Goal: Task Accomplishment & Management: Use online tool/utility

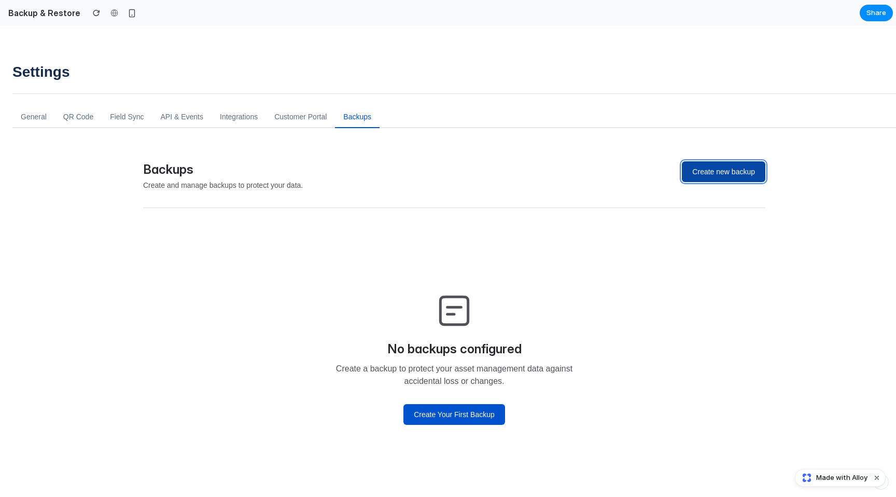
click at [720, 172] on button "Create new backup" at bounding box center [723, 171] width 83 height 21
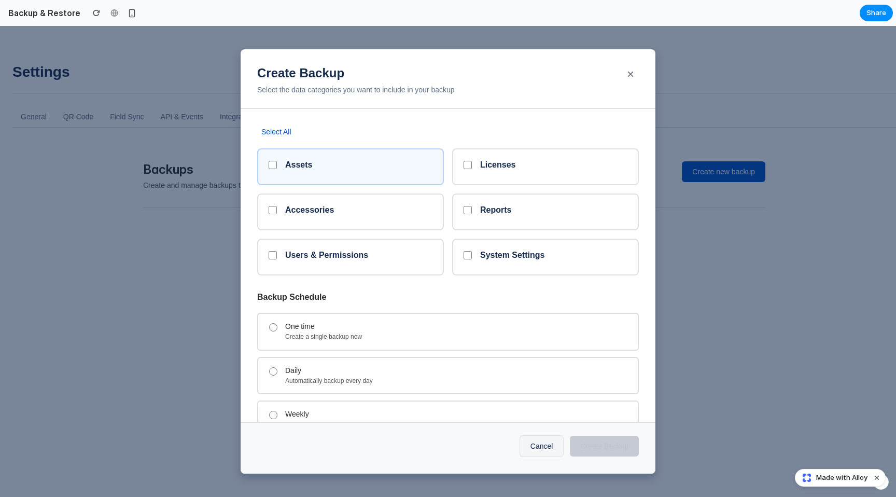
click at [421, 171] on div "Assets" at bounding box center [358, 167] width 147 height 14
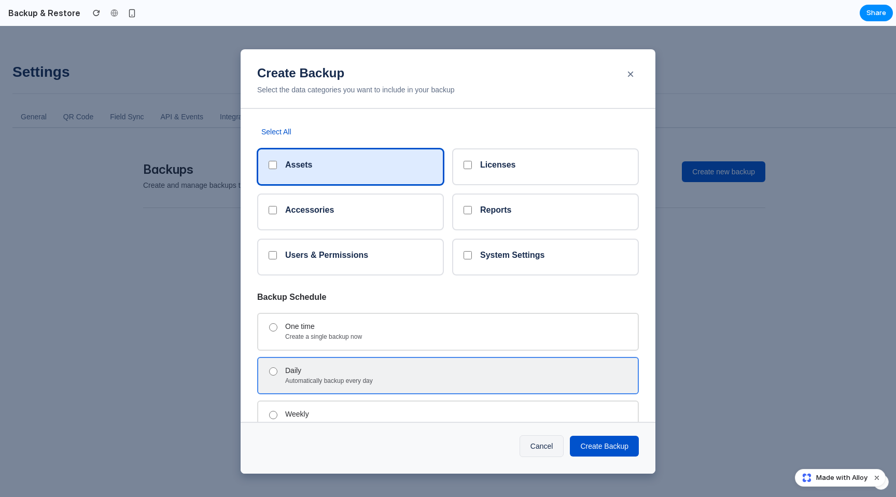
scroll to position [46, 0]
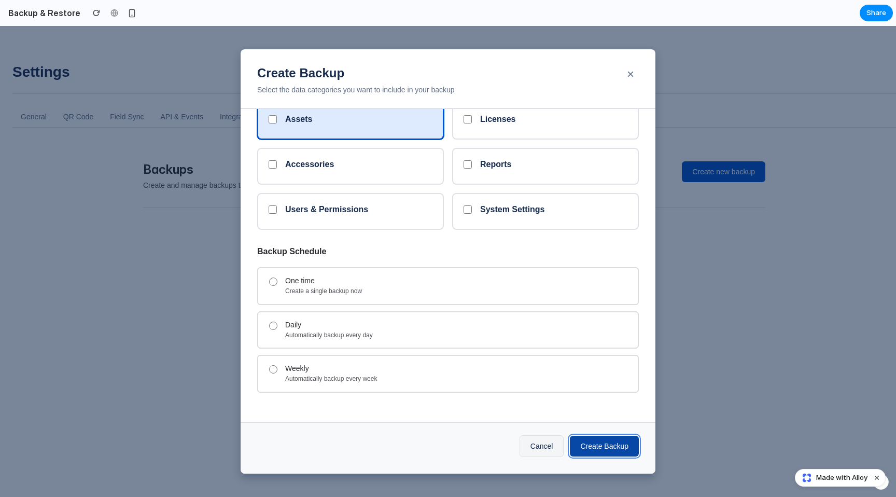
click at [575, 444] on button "Create Backup" at bounding box center [604, 446] width 69 height 21
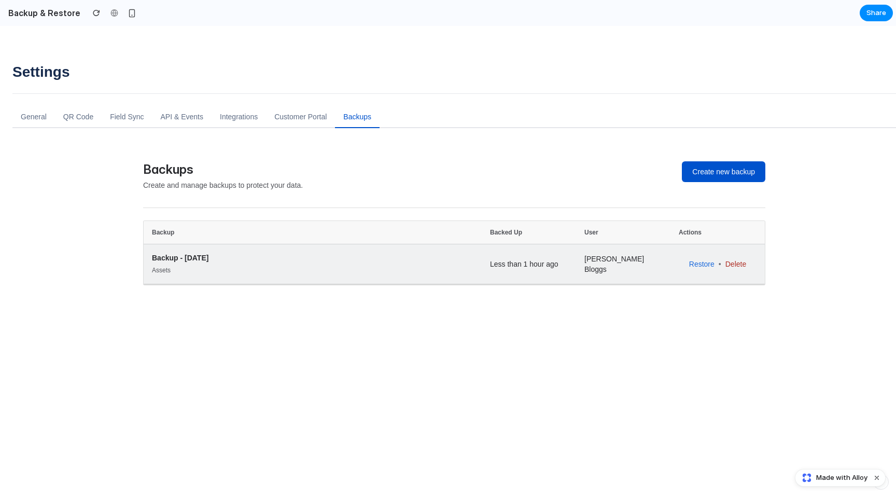
click at [706, 270] on td "Restore • [GEOGRAPHIC_DATA]" at bounding box center [717, 264] width 94 height 40
click at [706, 265] on link "Restore" at bounding box center [701, 264] width 25 height 10
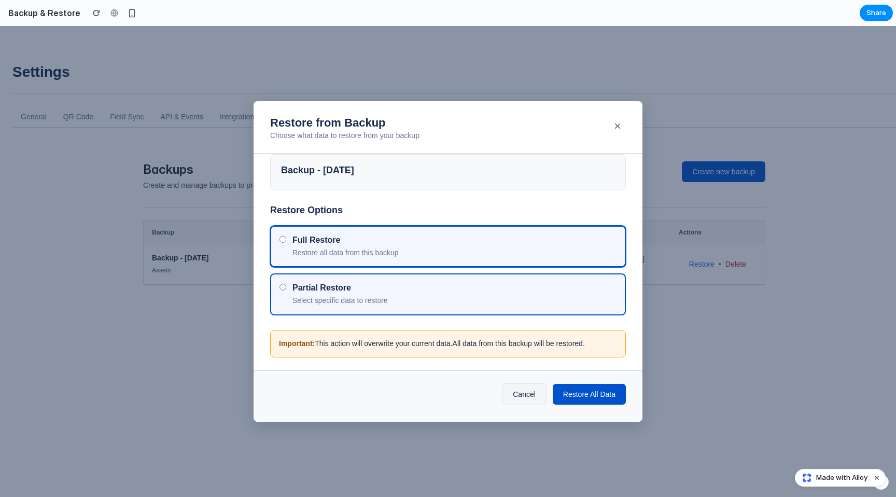
click at [437, 289] on div "Partial Restore" at bounding box center [454, 288] width 324 height 10
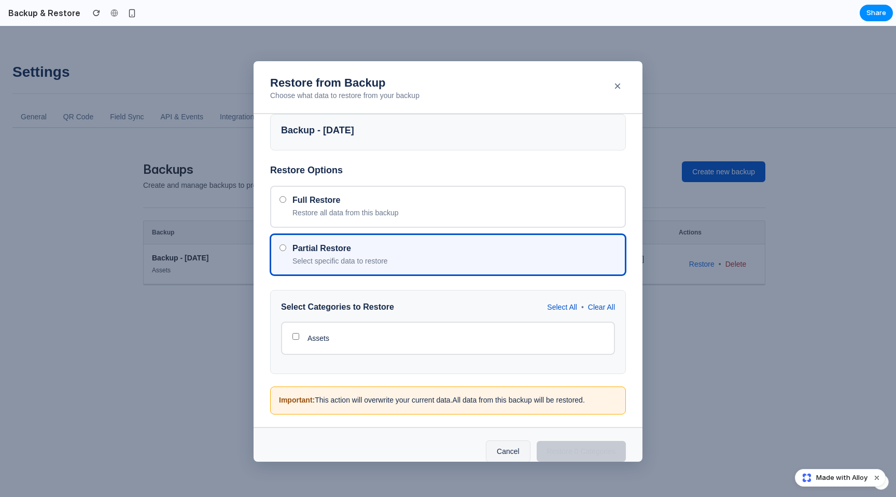
scroll to position [15, 0]
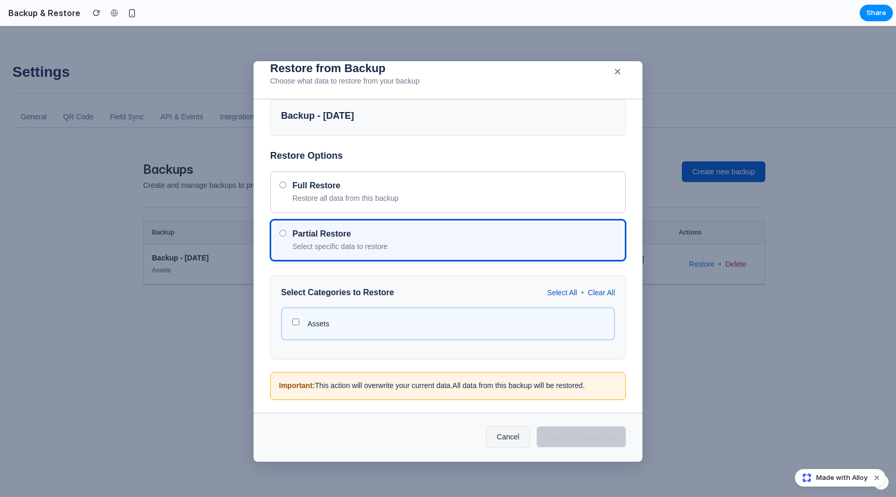
click at [385, 325] on div "Assets" at bounding box center [455, 323] width 296 height 10
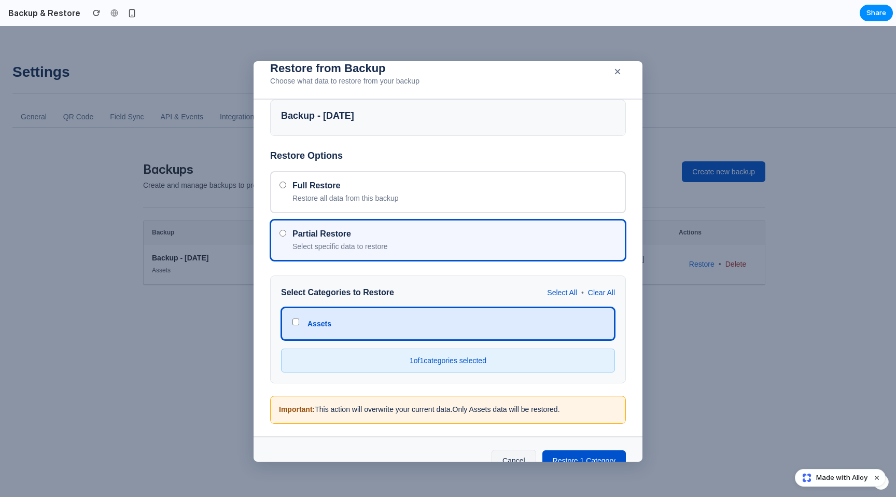
click at [385, 325] on div "Assets" at bounding box center [455, 323] width 296 height 10
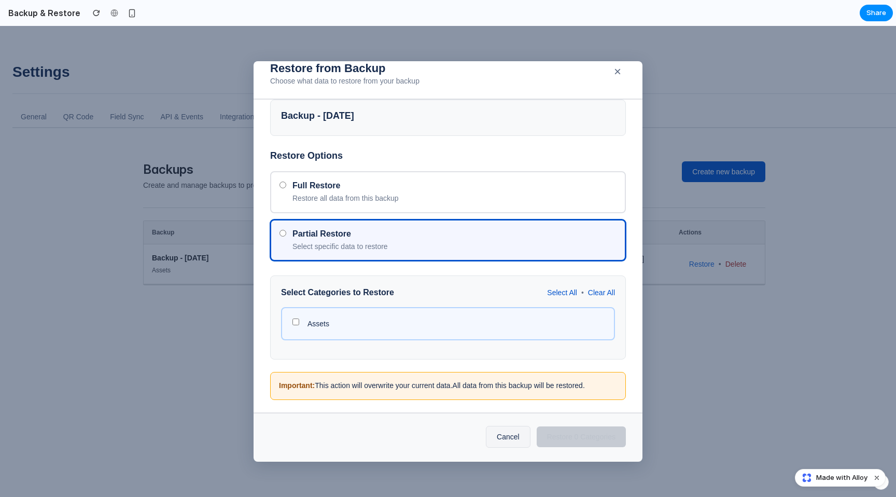
scroll to position [0, 0]
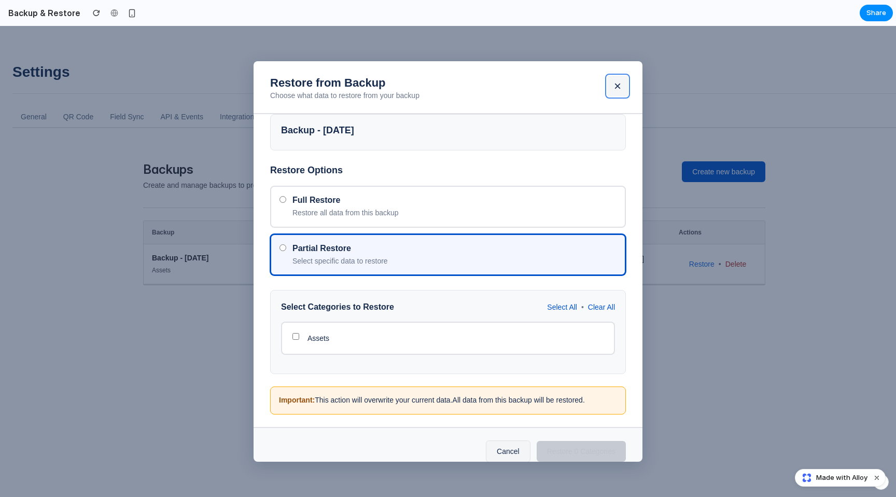
click at [611, 82] on button "×" at bounding box center [617, 86] width 21 height 21
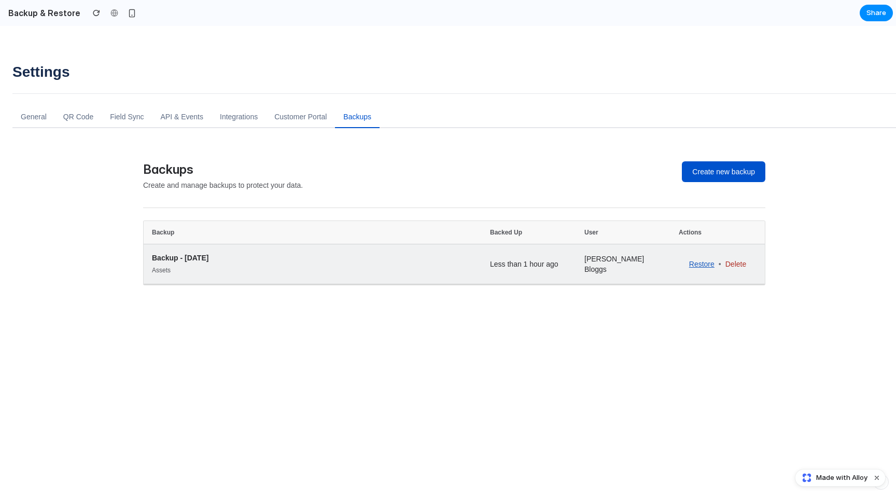
click at [711, 261] on link "Restore" at bounding box center [701, 264] width 25 height 10
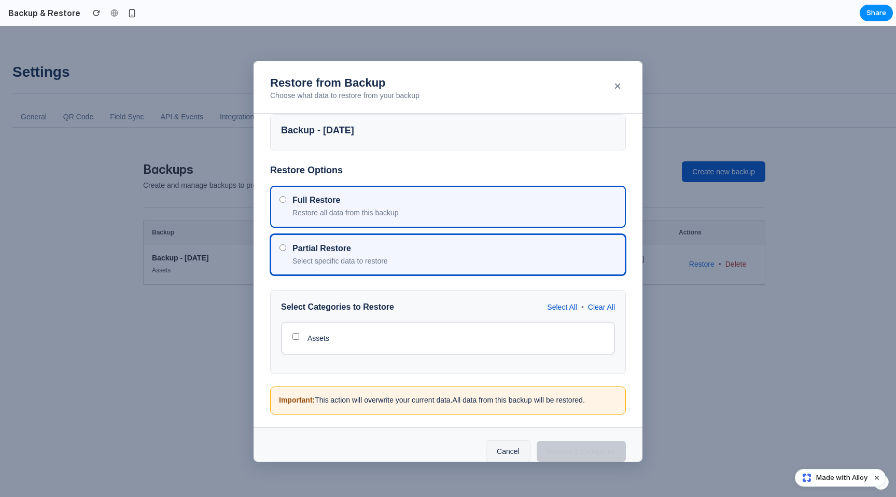
click at [425, 215] on div "Full Restore Restore all data from this backup" at bounding box center [454, 206] width 324 height 23
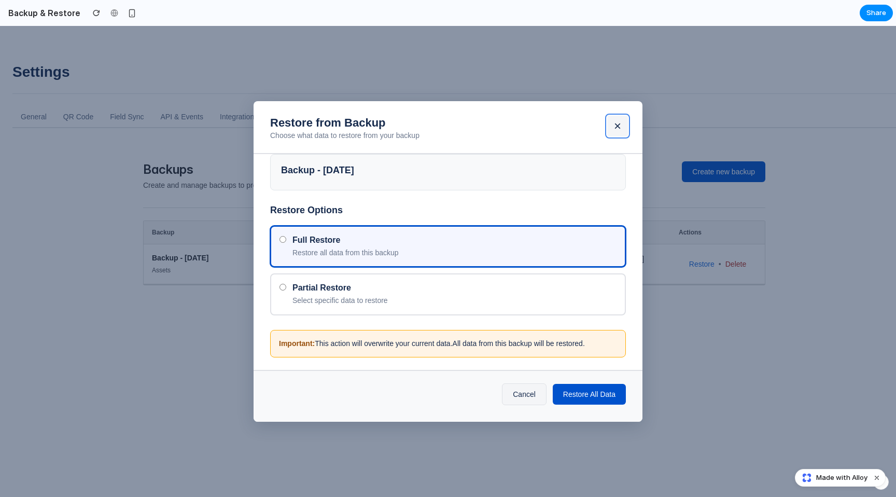
click at [613, 122] on button "×" at bounding box center [617, 126] width 21 height 21
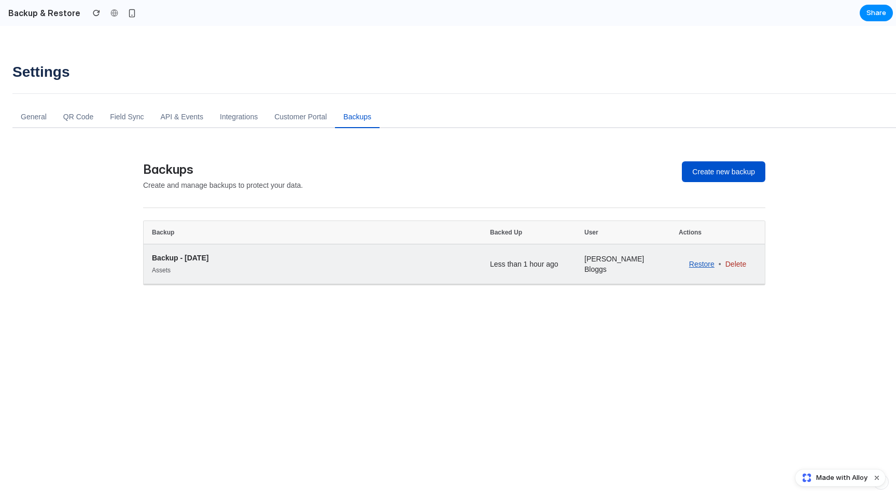
click at [703, 269] on link "Restore" at bounding box center [701, 264] width 25 height 10
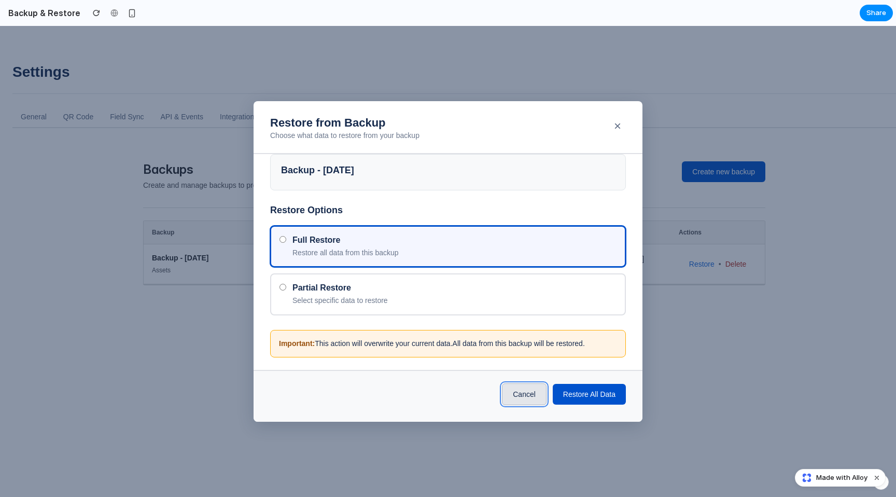
click at [527, 386] on button "Cancel" at bounding box center [524, 394] width 45 height 22
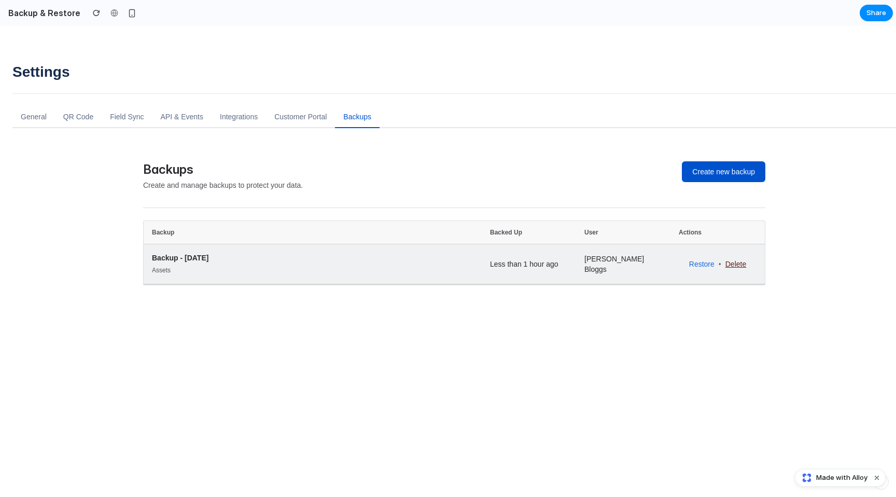
click at [735, 262] on link "Delete" at bounding box center [735, 264] width 21 height 10
